Goal: Check status: Check status

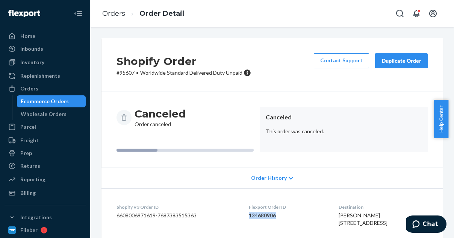
scroll to position [112, 0]
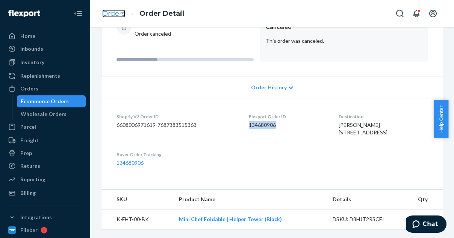
click at [109, 11] on link "Orders" at bounding box center [113, 13] width 23 height 8
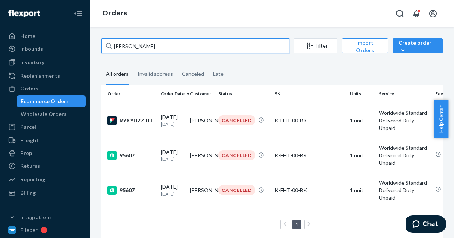
drag, startPoint x: 144, startPoint y: 47, endPoint x: 98, endPoint y: 43, distance: 45.7
click at [98, 43] on div "[PERSON_NAME] Filter Import Orders Create order Ecommerce order Removal order A…" at bounding box center [272, 143] width 353 height 211
paste input "96199"
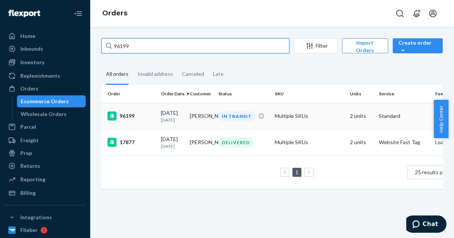
type input "96199"
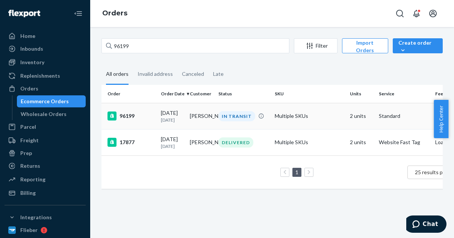
click at [144, 119] on div "96199" at bounding box center [131, 116] width 47 height 9
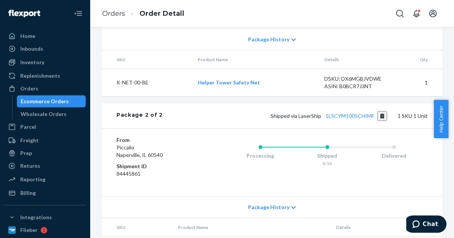
scroll to position [455, 0]
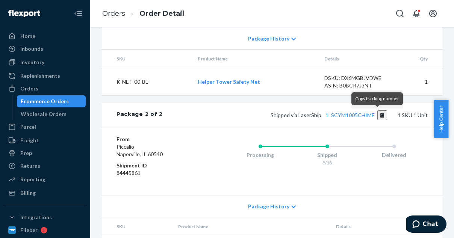
click at [378, 115] on button "Copy tracking number" at bounding box center [383, 116] width 10 height 10
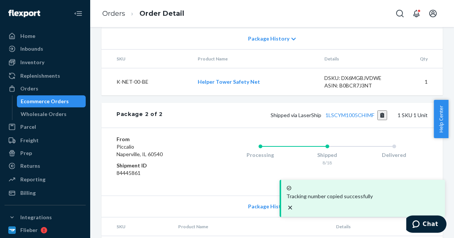
scroll to position [481, 0]
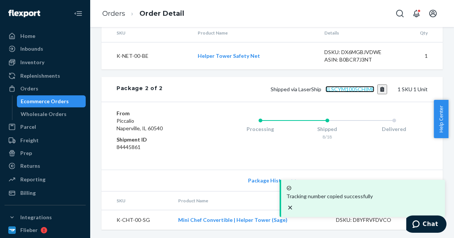
click at [358, 88] on link "1LSCYM1005CHIMF" at bounding box center [350, 89] width 49 height 6
